Goal: Task Accomplishment & Management: Manage account settings

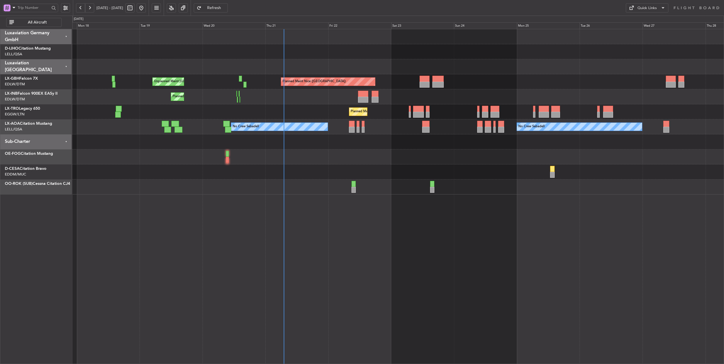
click at [311, 115] on div "Planned Maint Nice ([GEOGRAPHIC_DATA]) Unplanned Maint [GEOGRAPHIC_DATA] ([GEOG…" at bounding box center [398, 111] width 652 height 165
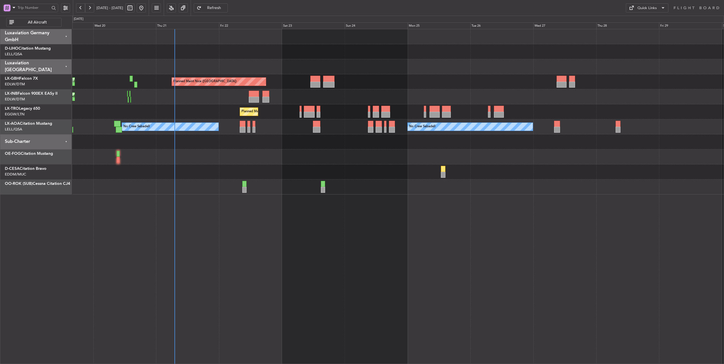
click at [196, 100] on div "Planned Maint Geneva (Cointrin)" at bounding box center [398, 96] width 652 height 15
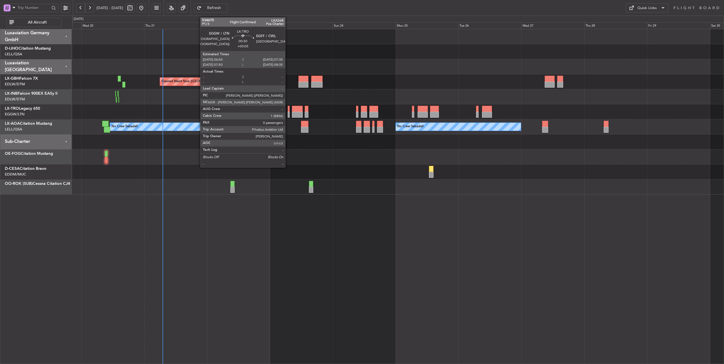
click at [288, 110] on div at bounding box center [289, 109] width 2 height 6
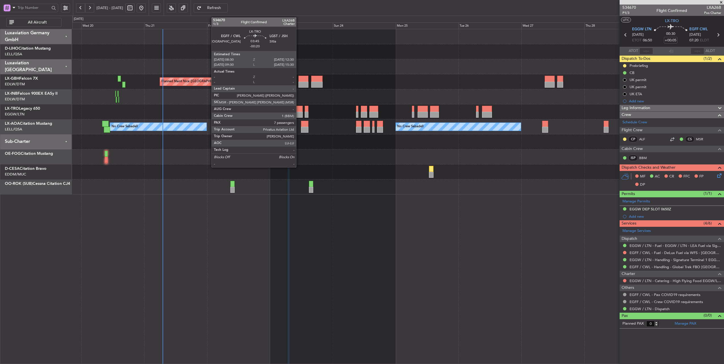
click at [299, 109] on div at bounding box center [297, 109] width 11 height 6
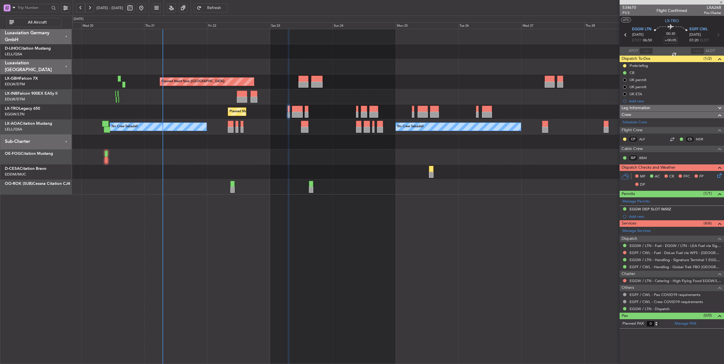
type input "-00:20"
type input "7"
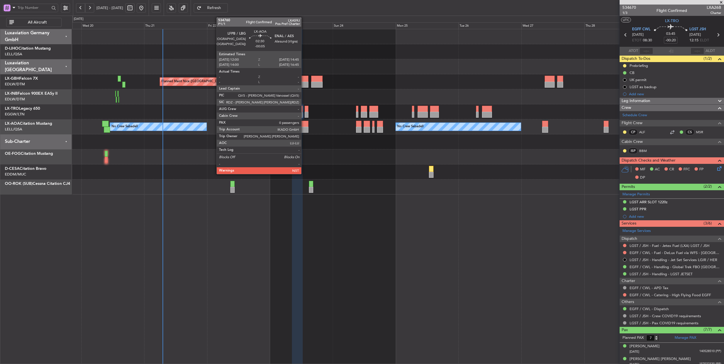
click at [304, 124] on div at bounding box center [304, 124] width 7 height 6
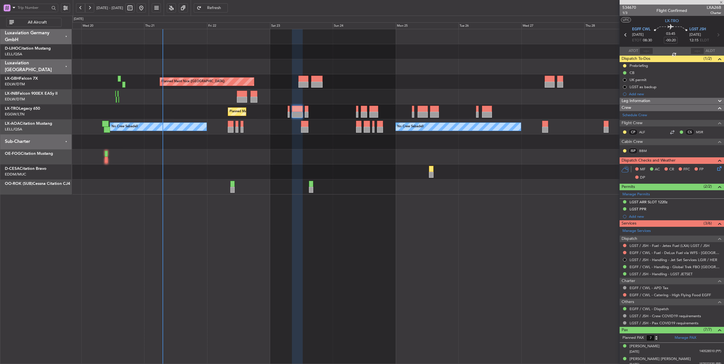
type input "-00:05"
type input "0"
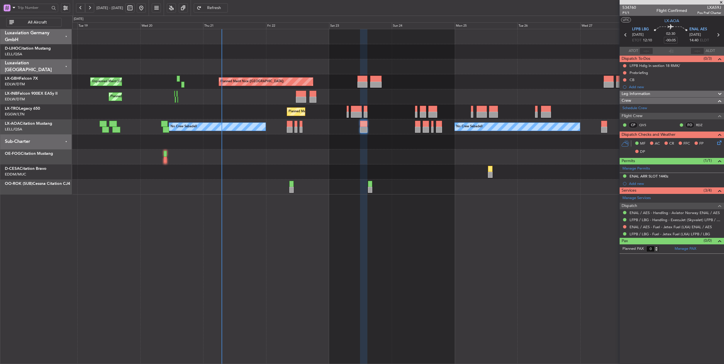
click at [327, 129] on div "No Crew Sabadell No Crew Sabadell No Crew Luxembourg (Findel)" at bounding box center [398, 127] width 652 height 15
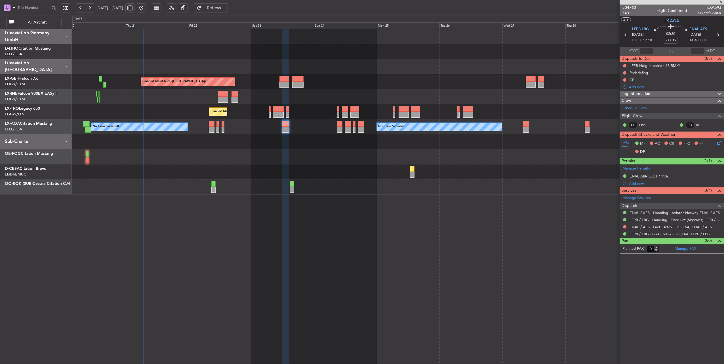
click at [322, 124] on div "No Crew Sabadell No Crew Sabadell" at bounding box center [398, 127] width 652 height 15
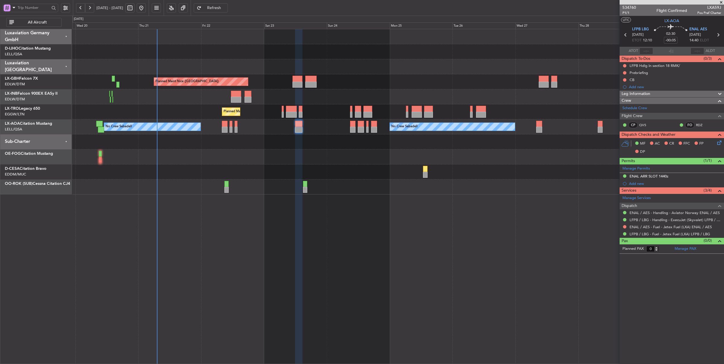
click at [258, 127] on div "No Crew Sabadell No Crew Sabadell No Crew Luxembourg (Findel)" at bounding box center [398, 127] width 652 height 15
click at [261, 127] on div "No Crew Sabadell No Crew Sabadell No Crew Luxembourg (Findel)" at bounding box center [398, 127] width 652 height 15
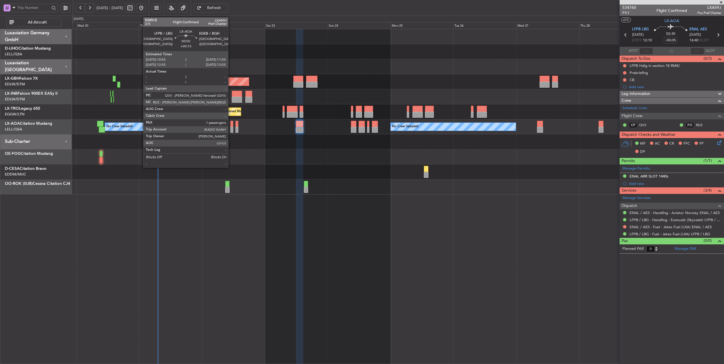
click at [231, 124] on div at bounding box center [232, 124] width 3 height 6
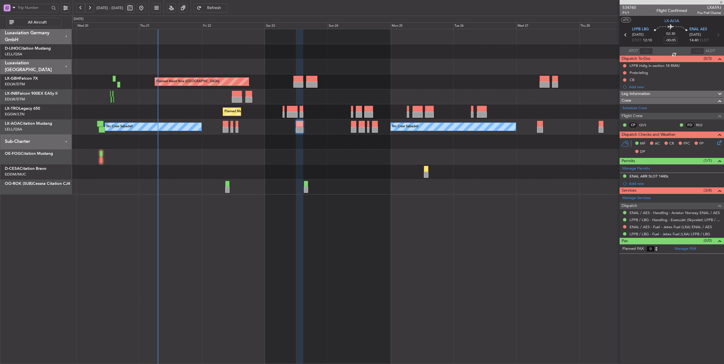
type input "+00:15"
type input "1"
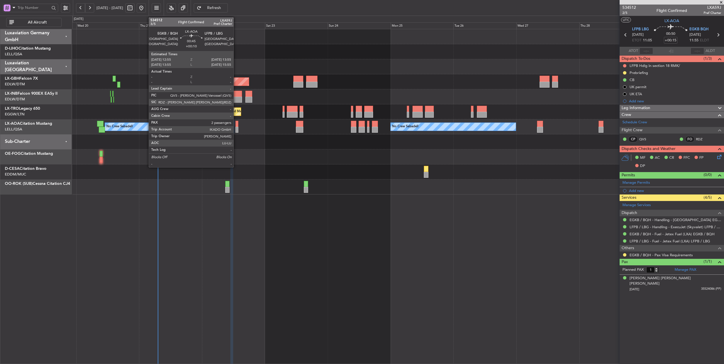
click at [236, 123] on div at bounding box center [237, 124] width 3 height 6
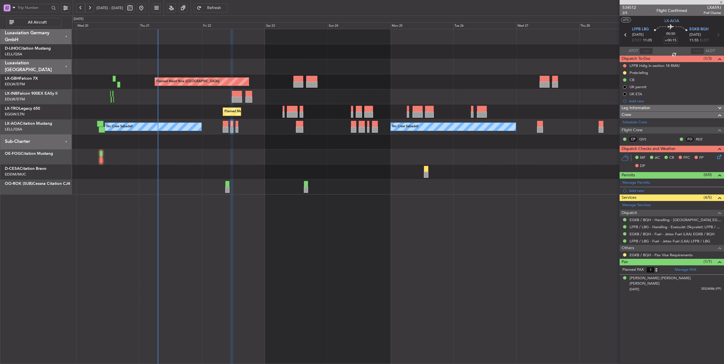
type input "+00:10"
type input "2"
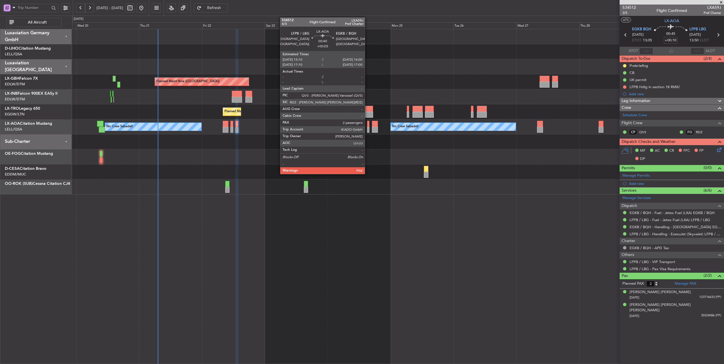
click at [368, 124] on div at bounding box center [368, 124] width 2 height 6
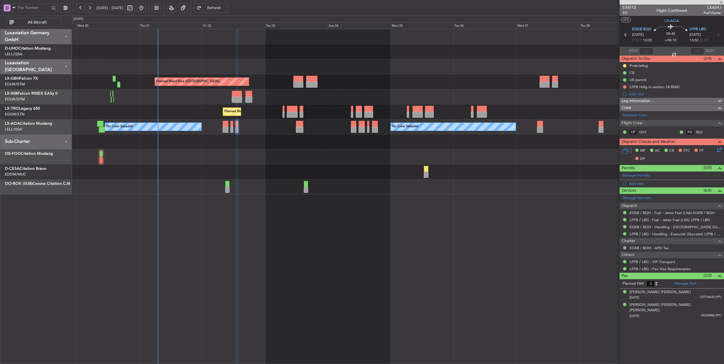
type input "+00:05"
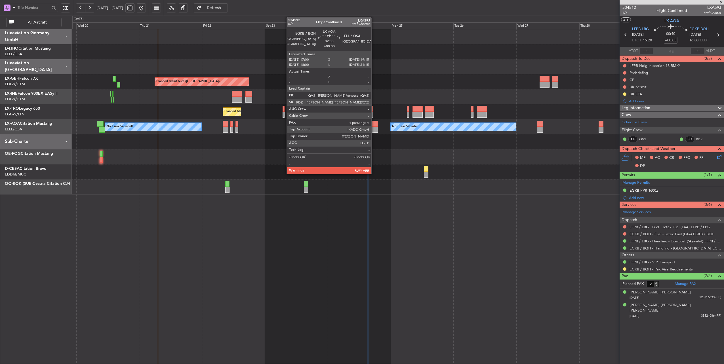
click at [374, 125] on div at bounding box center [375, 124] width 6 height 6
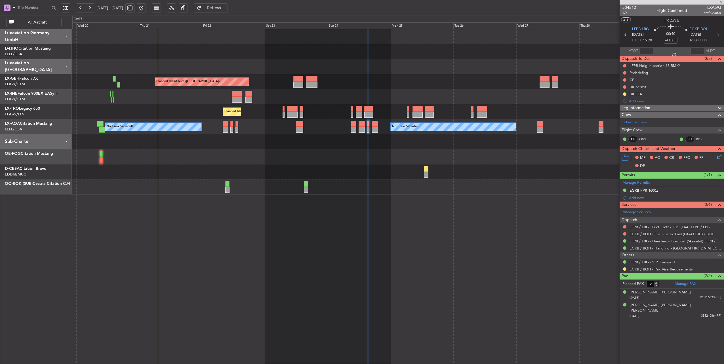
type input "1"
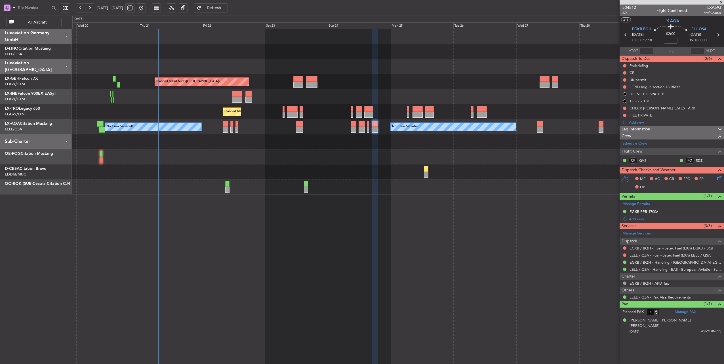
click at [308, 9] on div "[DATE] - [DATE] Refresh Quick Links All Aircraft" at bounding box center [362, 8] width 724 height 16
